Goal: Transaction & Acquisition: Purchase product/service

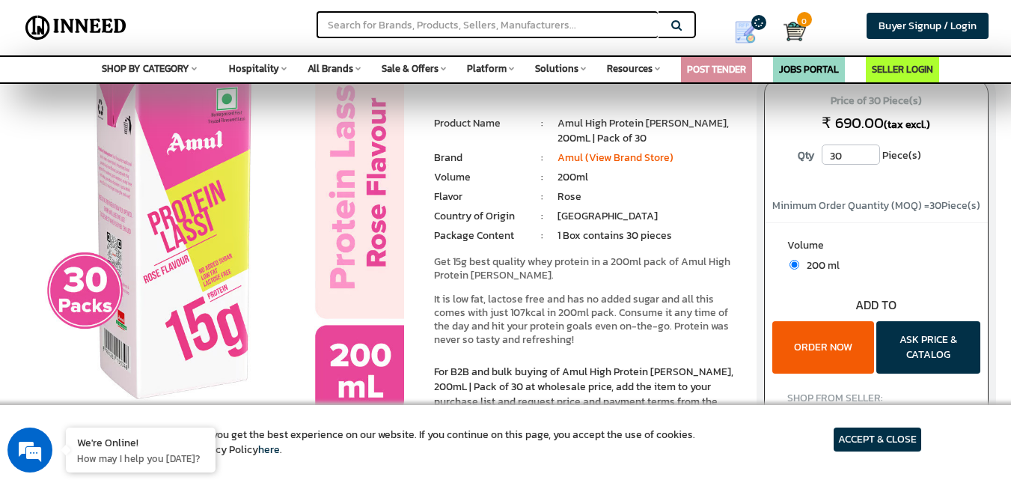
scroll to position [150, 0]
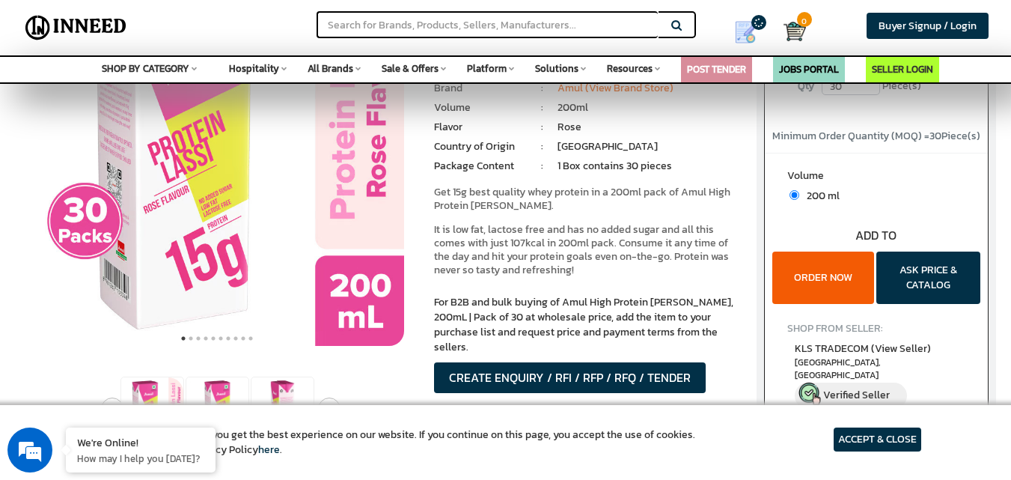
click at [817, 261] on button "ORDER NOW" at bounding box center [823, 277] width 102 height 52
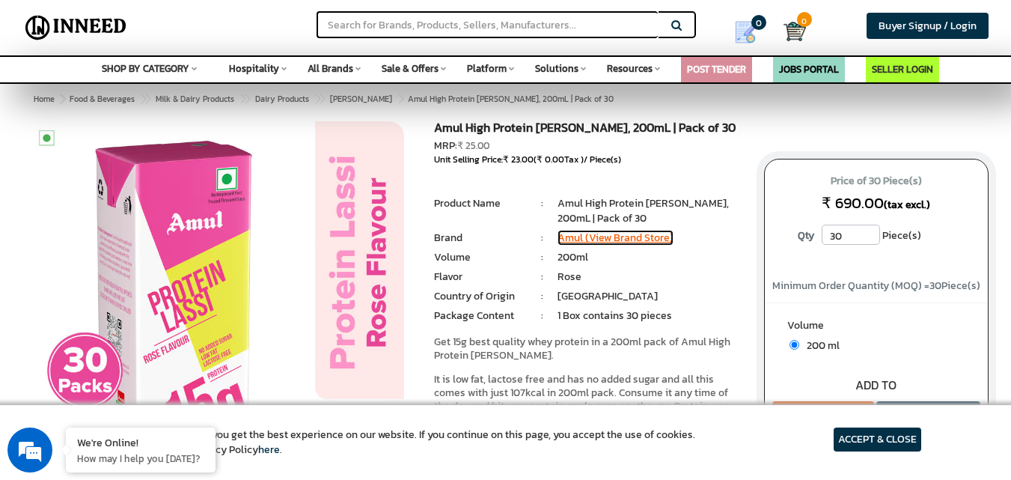
click at [643, 241] on link "Amul (View Brand Store)" at bounding box center [615, 238] width 116 height 16
click at [846, 239] on input "30" at bounding box center [851, 234] width 58 height 20
click at [868, 237] on input "30" at bounding box center [851, 234] width 58 height 20
click at [869, 229] on input "31" at bounding box center [851, 234] width 58 height 20
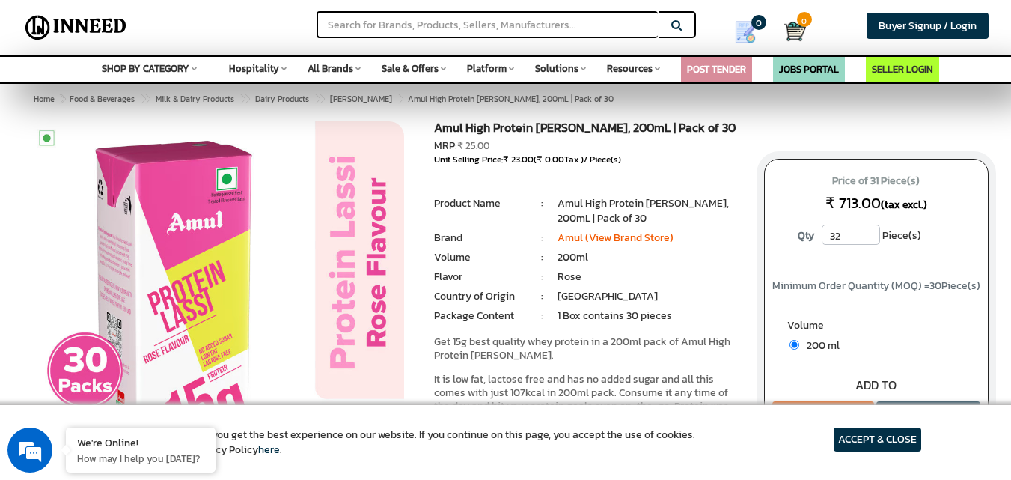
click at [869, 229] on input "32" at bounding box center [851, 234] width 58 height 20
click at [869, 229] on input "33" at bounding box center [851, 234] width 58 height 20
click at [869, 229] on input "34" at bounding box center [851, 234] width 58 height 20
click at [869, 229] on input "35" at bounding box center [851, 234] width 58 height 20
click at [869, 229] on input "36" at bounding box center [851, 234] width 58 height 20
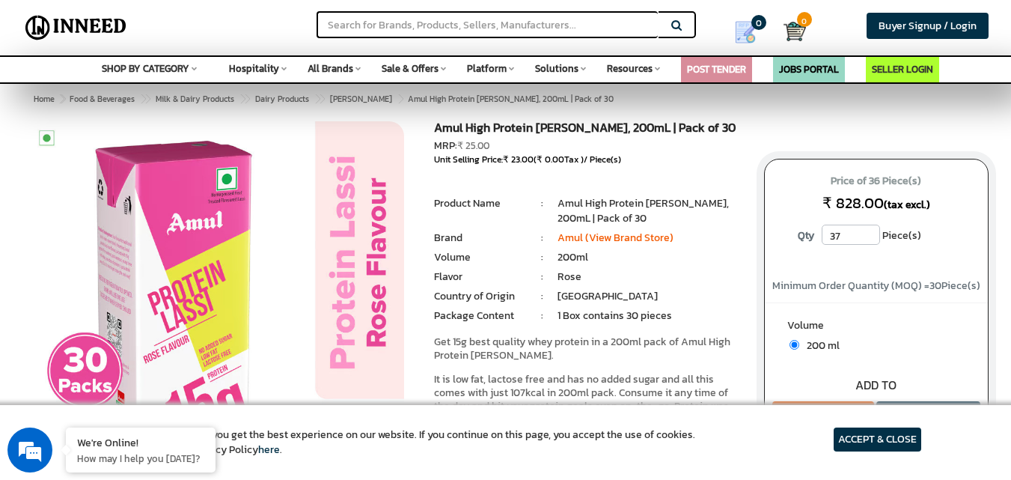
click at [869, 229] on input "37" at bounding box center [851, 234] width 58 height 20
click at [869, 229] on input "38" at bounding box center [851, 234] width 58 height 20
click at [869, 229] on input "39" at bounding box center [851, 234] width 58 height 20
click at [869, 229] on input "40" at bounding box center [851, 234] width 58 height 20
click at [869, 229] on input "41" at bounding box center [851, 234] width 58 height 20
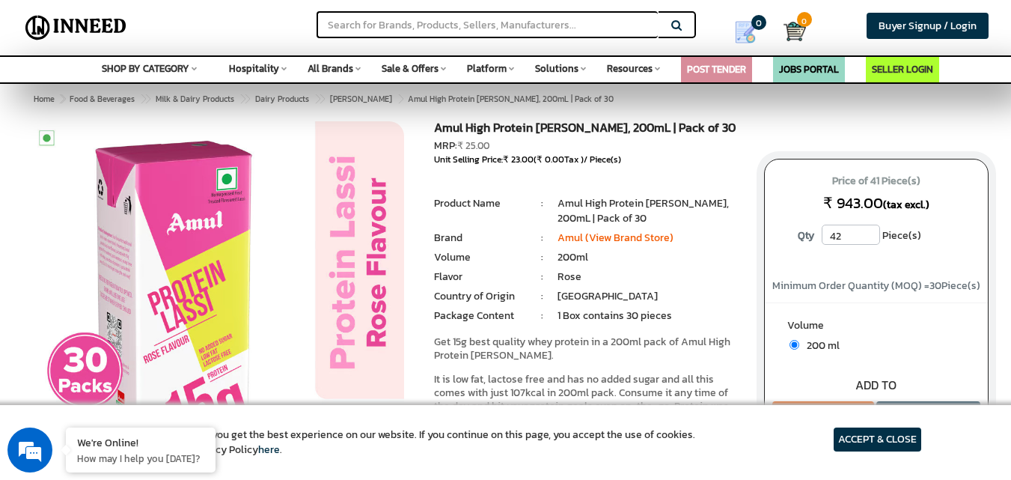
click at [869, 229] on input "42" at bounding box center [851, 234] width 58 height 20
click at [869, 229] on input "43" at bounding box center [851, 234] width 58 height 20
click at [869, 229] on input "44" at bounding box center [851, 234] width 58 height 20
click at [869, 229] on input "45" at bounding box center [851, 234] width 58 height 20
click at [869, 229] on input "46" at bounding box center [851, 234] width 58 height 20
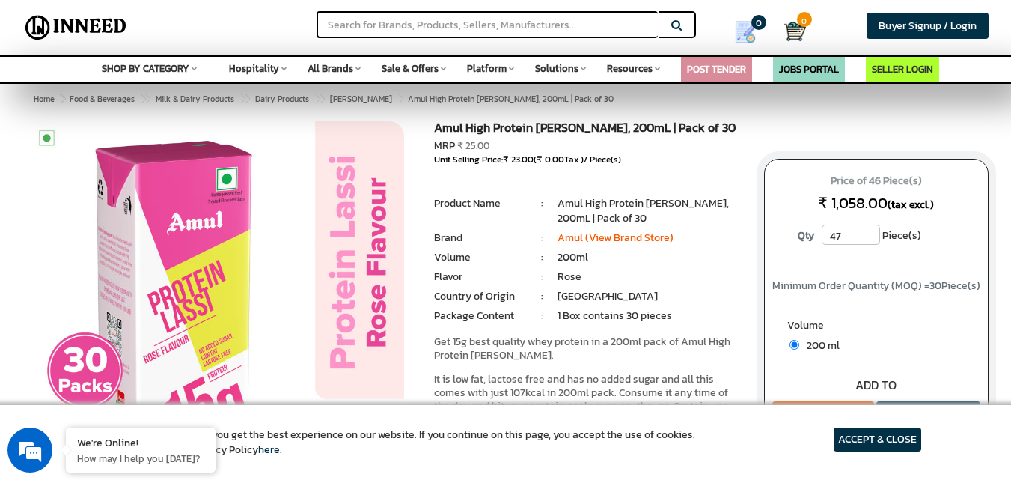
click at [869, 229] on input "47" at bounding box center [851, 234] width 58 height 20
click at [869, 229] on input "48" at bounding box center [851, 234] width 58 height 20
type input "49"
click at [869, 229] on input "49" at bounding box center [851, 234] width 58 height 20
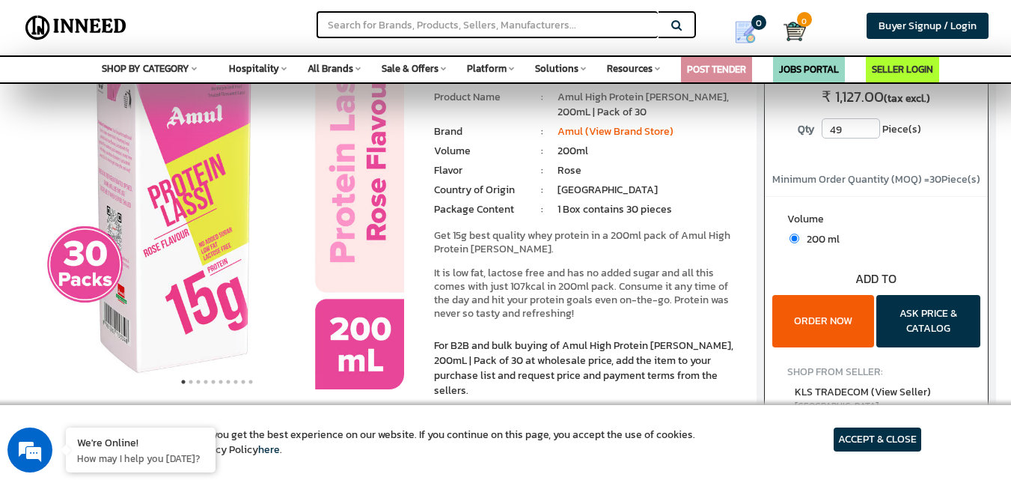
scroll to position [224, 0]
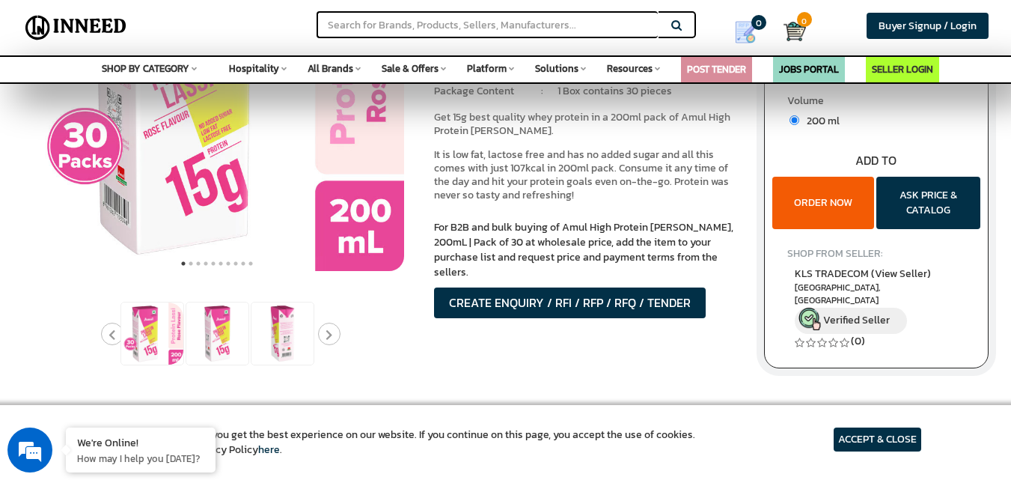
click at [831, 216] on button "ORDER NOW" at bounding box center [823, 203] width 102 height 52
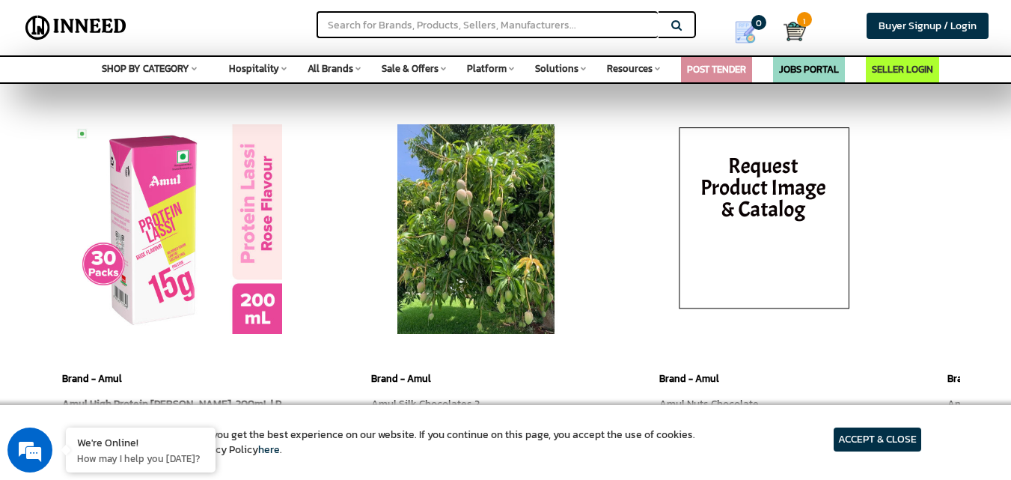
scroll to position [374, 0]
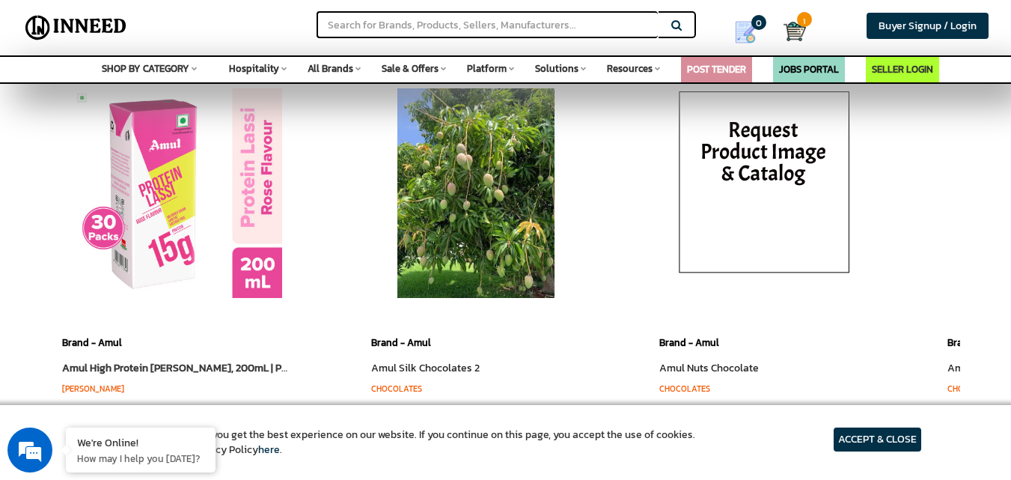
click at [212, 254] on img at bounding box center [177, 192] width 209 height 209
